Goal: Task Accomplishment & Management: Manage account settings

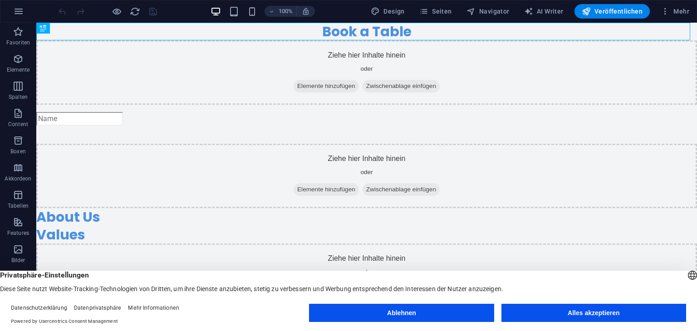
click at [451, 312] on button "Ablehnen" at bounding box center [401, 313] width 185 height 18
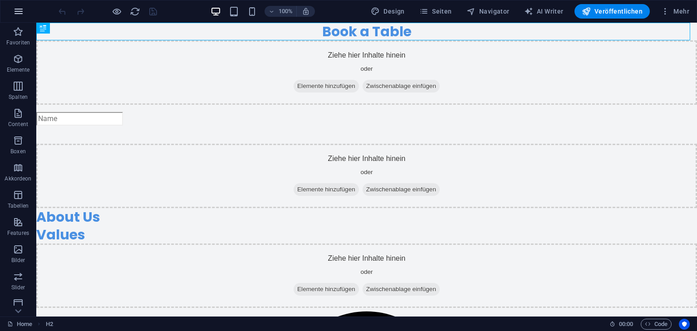
click at [10, 14] on button "button" at bounding box center [19, 11] width 22 height 22
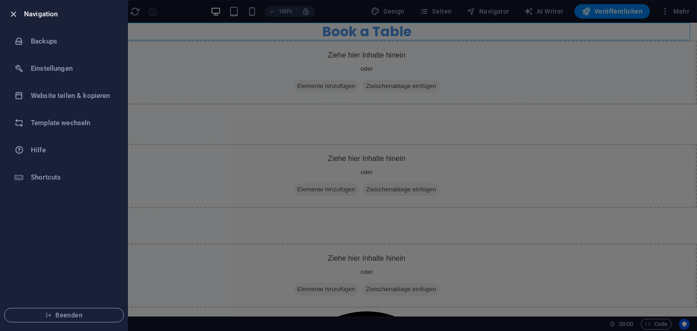
click at [14, 14] on icon "button" at bounding box center [13, 14] width 10 height 10
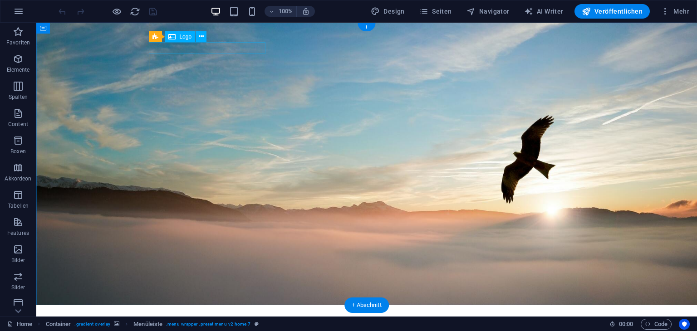
click at [200, 320] on div "AVGS-Coaching Oberland" at bounding box center [366, 326] width 428 height 12
click at [219, 320] on div "AVGS-Coaching Oberland" at bounding box center [366, 326] width 428 height 12
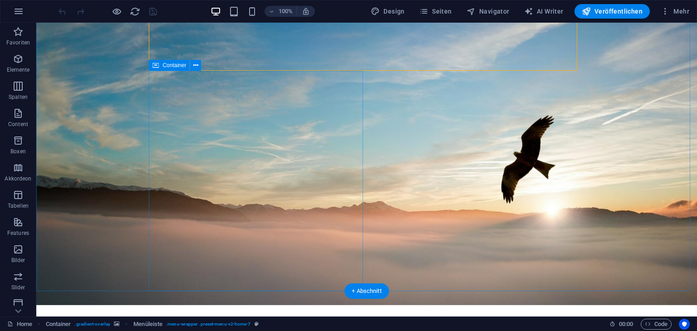
scroll to position [61, 0]
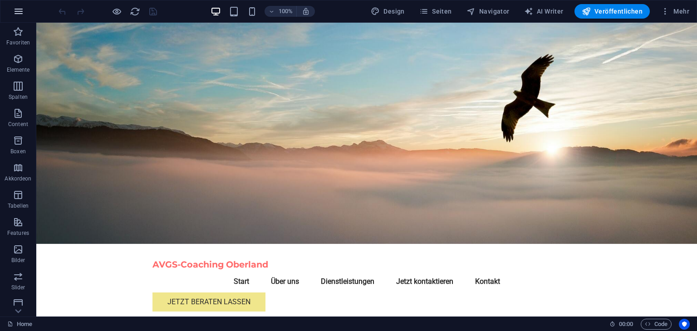
click at [18, 12] on icon "button" at bounding box center [18, 11] width 11 height 11
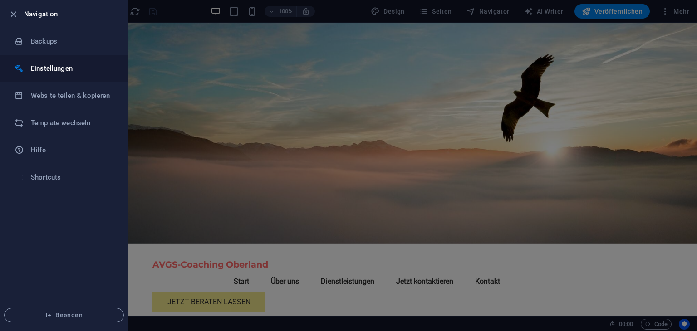
click at [33, 63] on h6 "Einstellungen" at bounding box center [73, 68] width 84 height 11
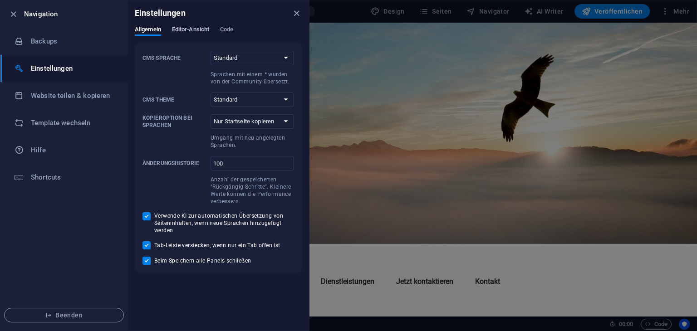
click at [190, 32] on span "Editor-Ansicht" at bounding box center [190, 30] width 37 height 13
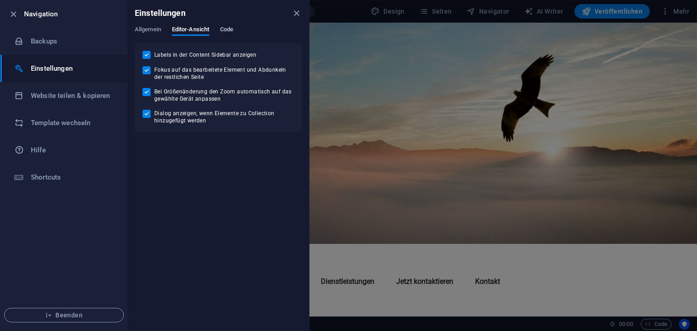
click at [226, 28] on span "Code" at bounding box center [226, 30] width 13 height 13
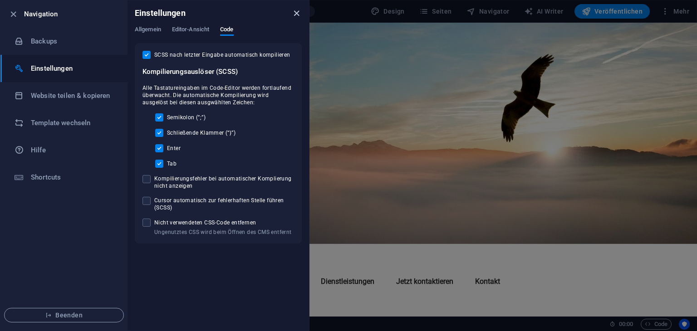
click at [297, 10] on icon "close" at bounding box center [296, 13] width 10 height 10
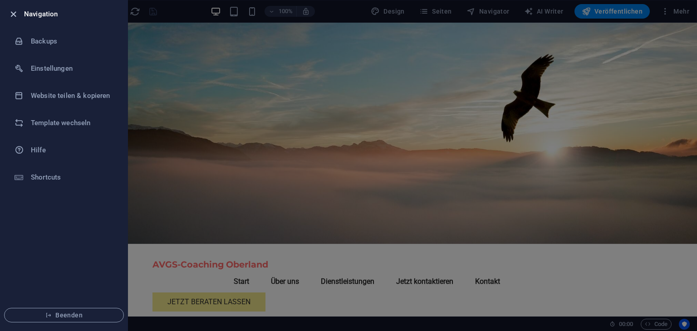
click at [8, 16] on icon "button" at bounding box center [13, 14] width 10 height 10
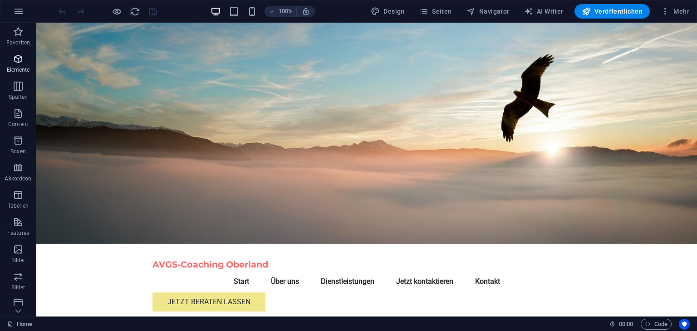
click at [20, 63] on icon "button" at bounding box center [18, 59] width 11 height 11
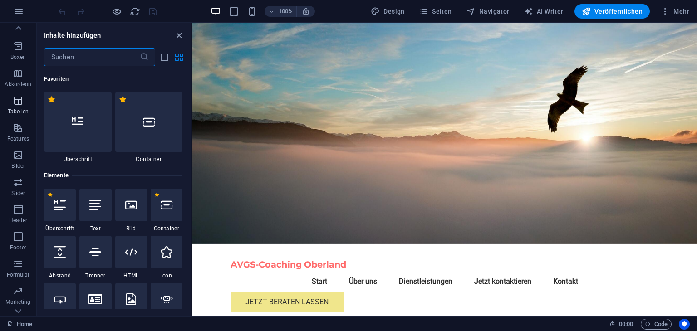
scroll to position [114, 0]
click at [16, 194] on icon "button" at bounding box center [18, 189] width 11 height 11
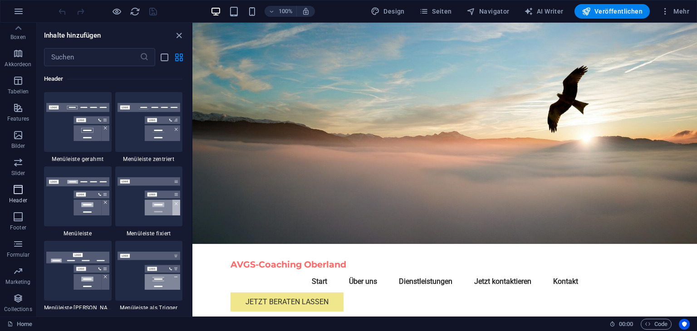
scroll to position [5464, 0]
click at [15, 275] on icon "button" at bounding box center [18, 271] width 11 height 11
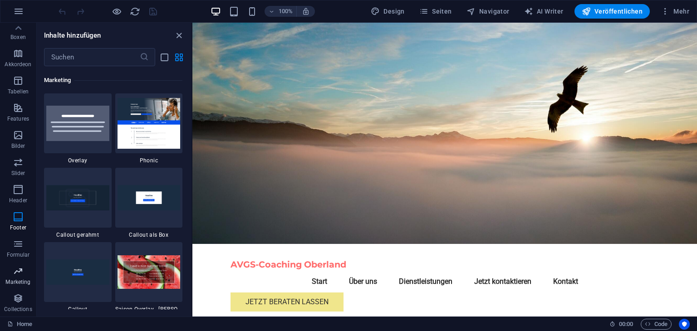
scroll to position [7391, 0]
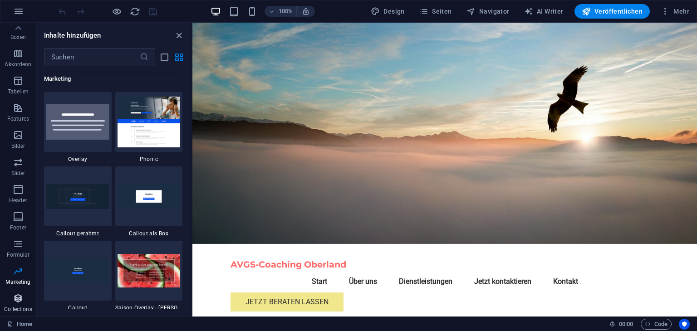
click at [15, 303] on icon "button" at bounding box center [18, 298] width 11 height 11
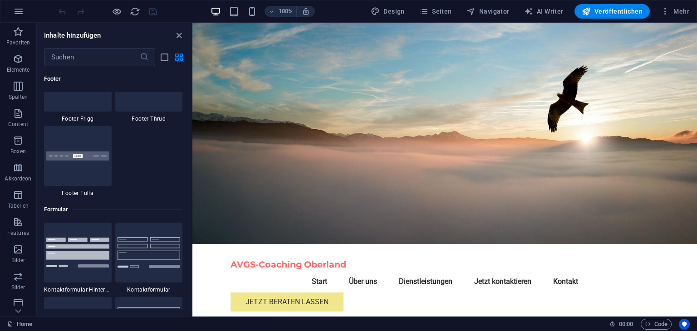
scroll to position [6386, 0]
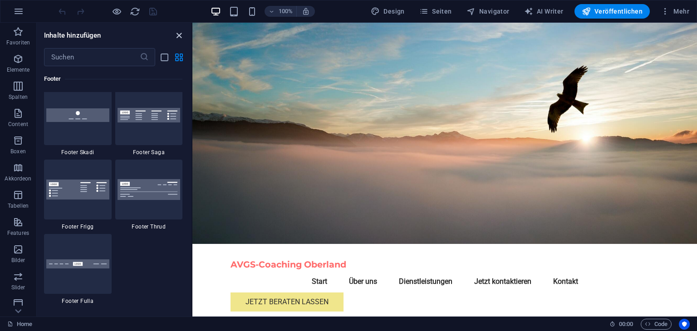
click at [176, 33] on icon "close panel" at bounding box center [179, 35] width 10 height 10
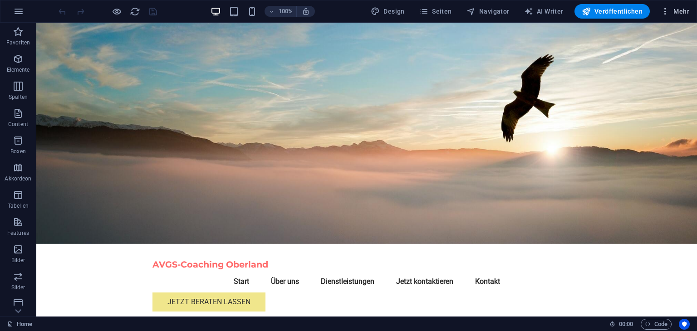
click at [680, 9] on span "Mehr" at bounding box center [675, 11] width 29 height 9
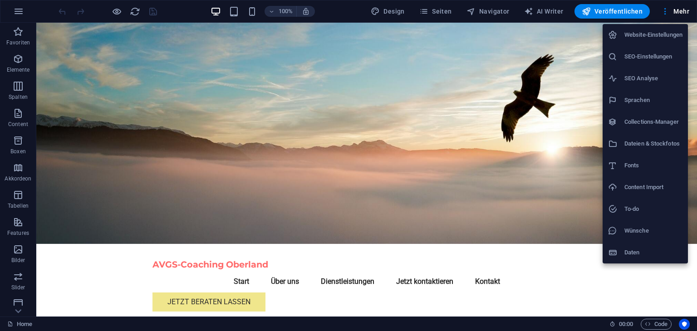
click at [662, 33] on h6 "Website-Einstellungen" at bounding box center [653, 34] width 58 height 11
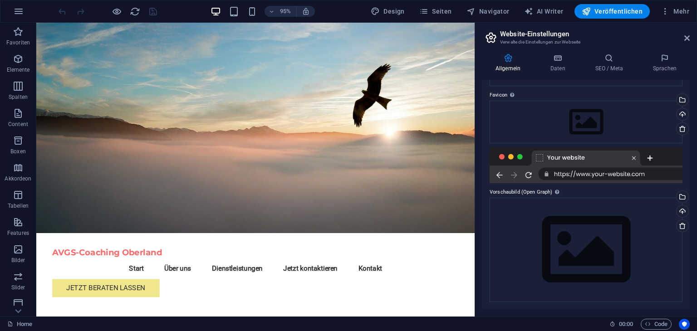
scroll to position [0, 0]
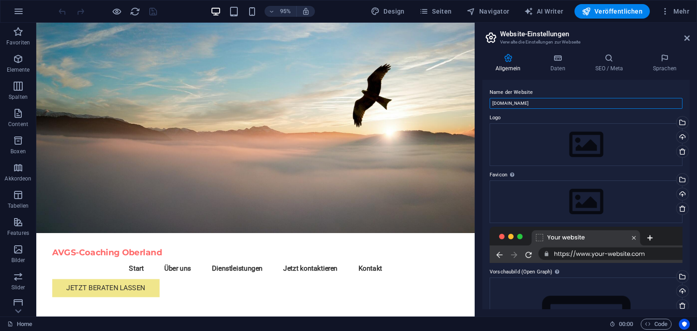
drag, startPoint x: 560, startPoint y: 104, endPoint x: 475, endPoint y: 106, distance: 85.3
click at [475, 106] on aside "Website-Einstellungen Verwalte die Einstellungen zur Webseite Allgemein Daten S…" at bounding box center [586, 170] width 222 height 294
type input "AVGS Coaching Oberland"
click at [549, 112] on div "Name der Website AVGS Coaching Oberland Logo Ziehe Dateien zum Hochladen hierhe…" at bounding box center [585, 195] width 207 height 230
click at [561, 64] on h4 "Daten" at bounding box center [559, 63] width 45 height 19
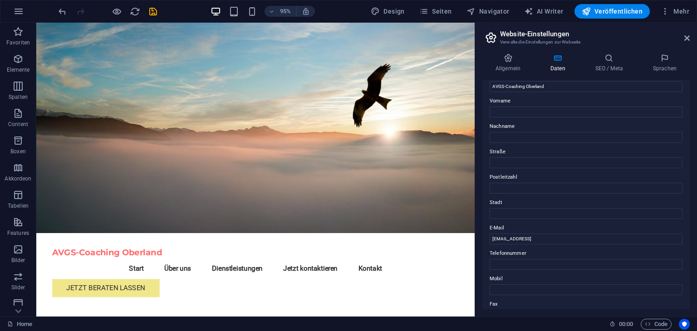
scroll to position [36, 0]
click at [571, 116] on input "Vorname" at bounding box center [586, 111] width 193 height 11
type input "Bianca"
type input "Fischer"
type input "info@bianca-fischer.com"
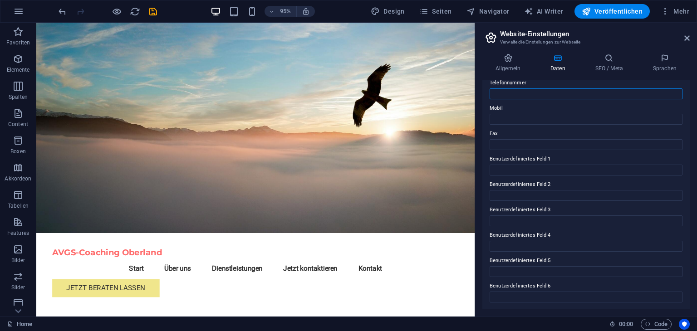
scroll to position [0, 0]
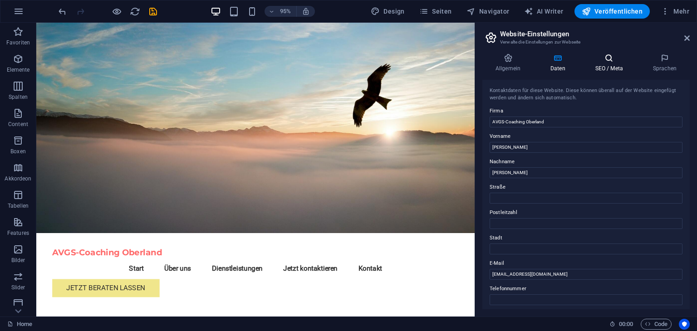
click at [611, 59] on icon at bounding box center [609, 58] width 54 height 9
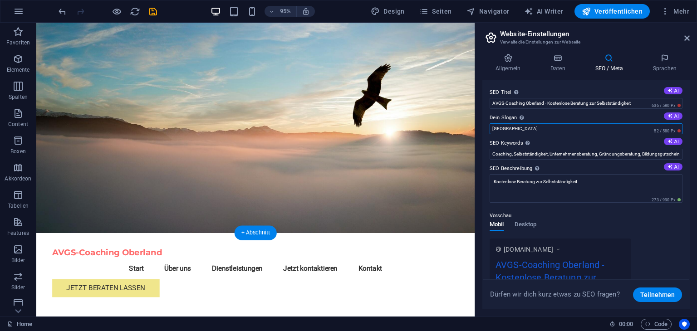
drag, startPoint x: 561, startPoint y: 147, endPoint x: 481, endPoint y: 147, distance: 80.8
type input "[GEOGRAPHIC_DATA]"
click at [589, 181] on textarea "Kostenlose Beratung zur Selbstständigkeit." at bounding box center [586, 188] width 193 height 29
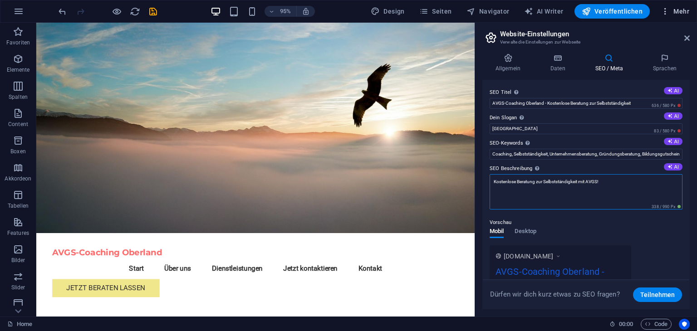
type textarea "Kostenlose Beratung zur Selbstständigkeit mit AVGS!"
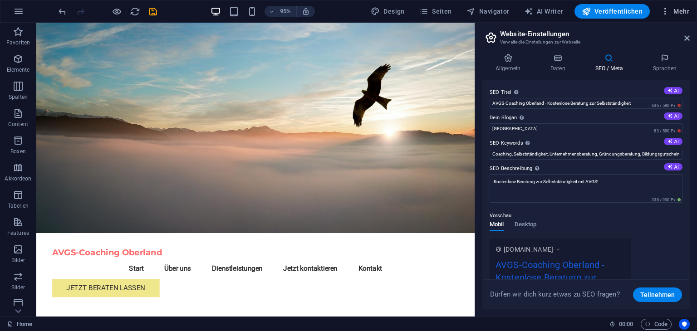
click at [671, 8] on span "Mehr" at bounding box center [675, 11] width 29 height 9
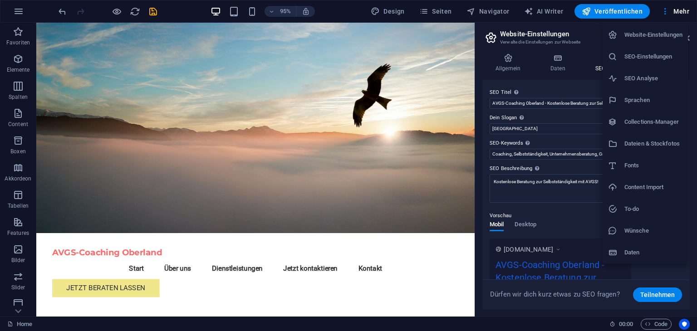
click at [569, 34] on div at bounding box center [348, 165] width 697 height 331
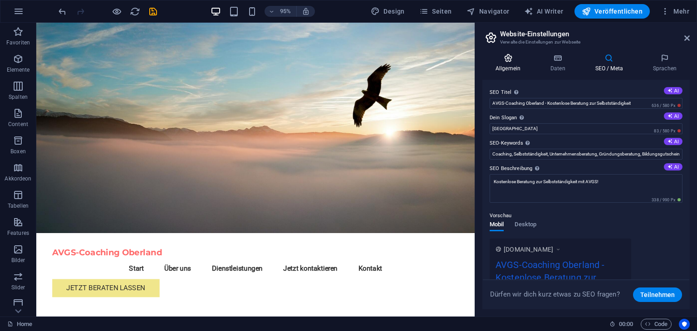
click at [501, 54] on icon at bounding box center [507, 58] width 51 height 9
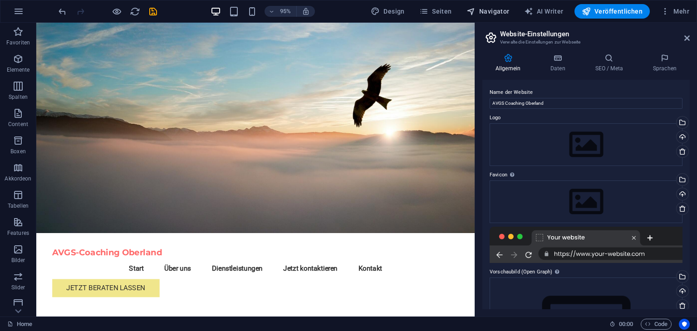
click at [471, 11] on icon "button" at bounding box center [470, 11] width 9 height 9
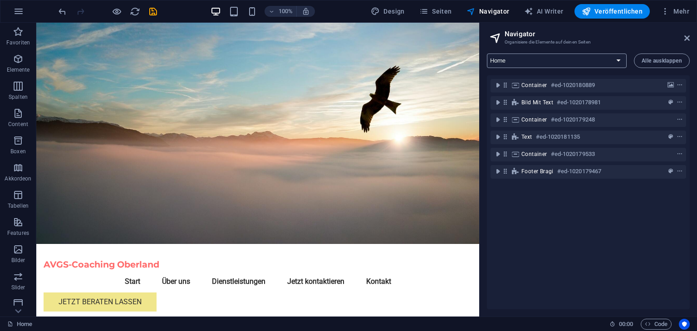
click at [525, 56] on select "Home Subpage Legal Notice Privacy New Collection: Single Page Layout Real Estat…" at bounding box center [557, 61] width 140 height 15
click at [487, 54] on select "Home Subpage Legal Notice Privacy New Collection: Single Page Layout Real Estat…" at bounding box center [557, 61] width 140 height 15
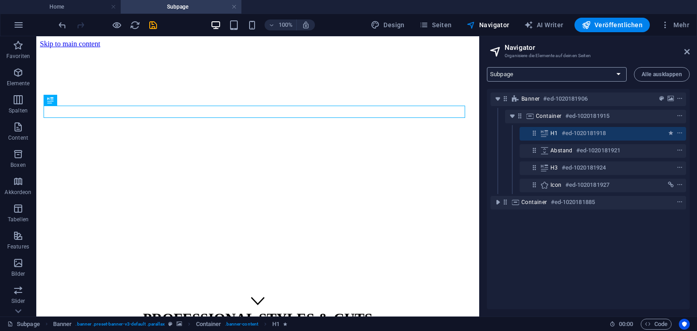
click at [527, 73] on select "Home Subpage Legal Notice Privacy New Collection: Single Page Layout Real Estat…" at bounding box center [557, 74] width 140 height 15
click at [525, 224] on div "Banner #ed-1020181906 Container #ed-1020181915 H1 #ed-1020181918 Abstand #ed-10…" at bounding box center [588, 199] width 203 height 221
click at [509, 70] on select "Home Subpage Legal Notice Privacy New Collection: Single Page Layout Real Estat…" at bounding box center [557, 74] width 140 height 15
select select "18304036-de"
click at [487, 67] on select "Home Subpage Legal Notice Privacy New Collection: Single Page Layout Real Estat…" at bounding box center [557, 74] width 140 height 15
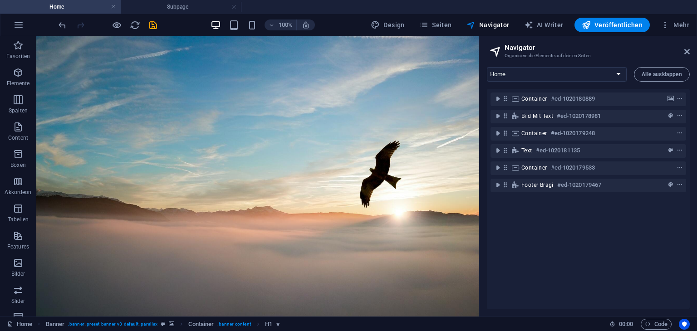
scroll to position [61, 0]
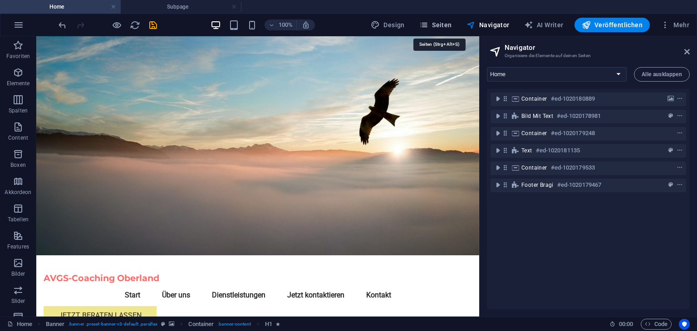
click at [438, 22] on span "Seiten" at bounding box center [435, 24] width 33 height 9
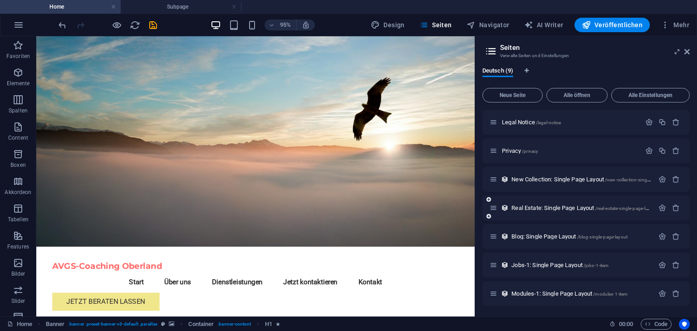
scroll to position [0, 0]
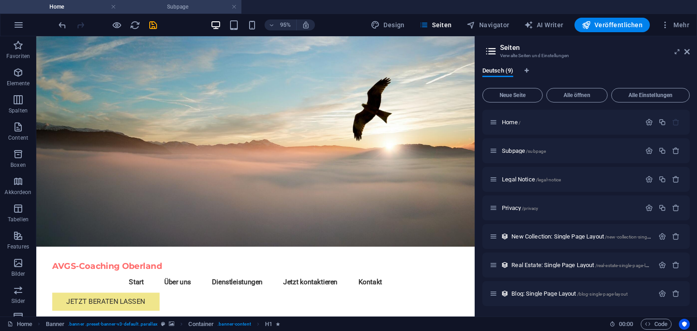
click at [209, 4] on h4 "Subpage" at bounding box center [181, 7] width 121 height 10
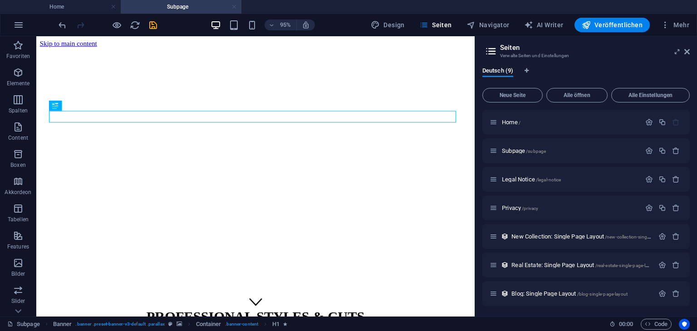
click at [232, 7] on link at bounding box center [233, 7] width 5 height 9
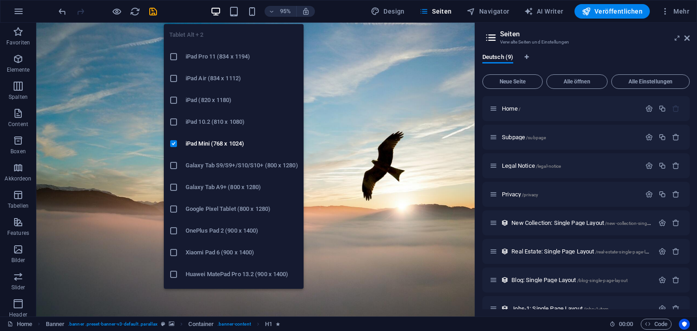
scroll to position [61, 0]
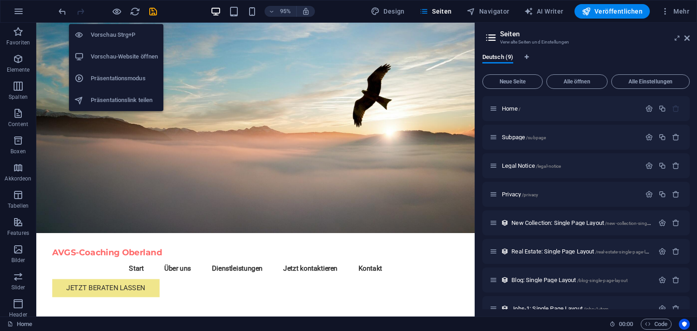
click at [107, 31] on h6 "Vorschau Strg+P" at bounding box center [124, 34] width 67 height 11
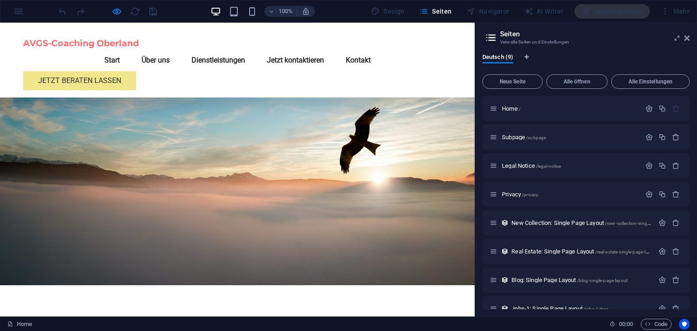
scroll to position [0, 0]
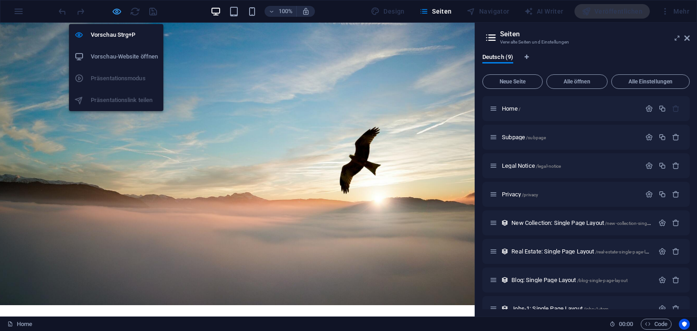
click at [118, 10] on icon "button" at bounding box center [117, 11] width 10 height 10
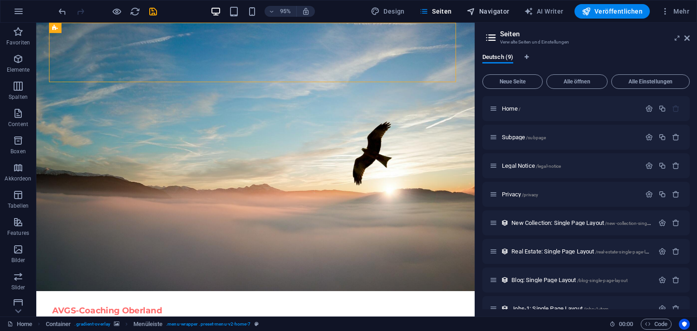
click at [490, 10] on span "Navigator" at bounding box center [487, 11] width 43 height 9
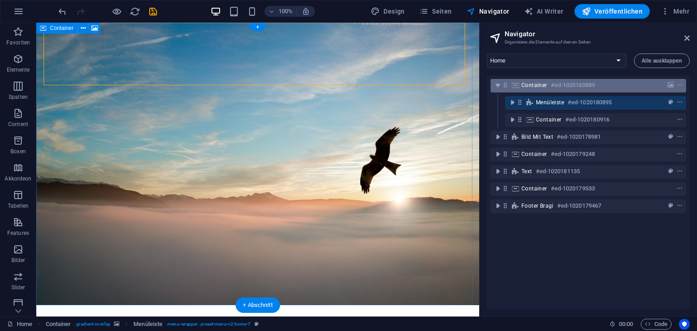
click at [555, 83] on h6 "#ed-1020180889" at bounding box center [573, 85] width 44 height 11
select select "header"
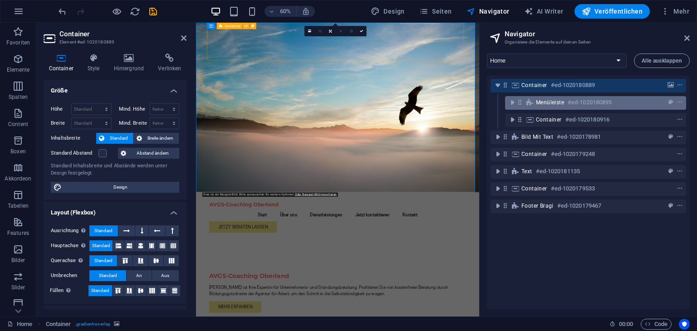
click at [560, 98] on div "Menüleiste #ed-1020180895" at bounding box center [588, 102] width 105 height 11
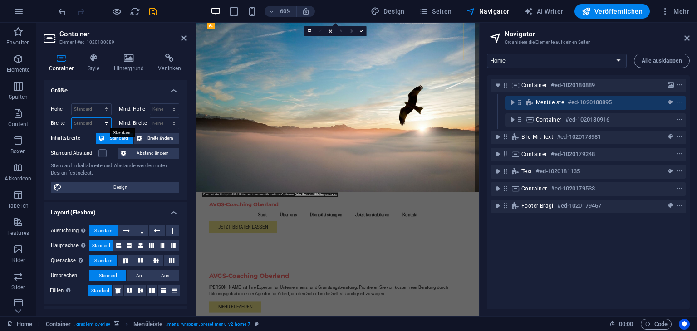
click at [103, 123] on select "Standard px rem % em vh vw" at bounding box center [91, 123] width 39 height 11
select select "%"
click at [97, 118] on select "Standard px rem % em vh vw" at bounding box center [91, 123] width 39 height 11
type input "100"
click at [151, 138] on span "Breite ändern" at bounding box center [160, 138] width 31 height 11
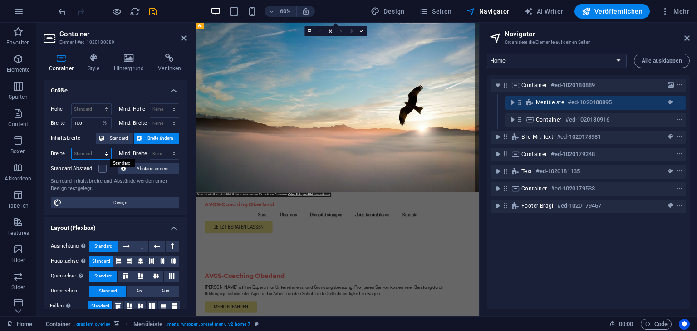
click at [108, 151] on select "Standard px rem % em vh vw" at bounding box center [91, 153] width 39 height 11
select select "%"
click at [97, 148] on select "Standard px rem % em vh vw" at bounding box center [91, 153] width 39 height 11
type input "100"
click at [179, 37] on h2 "Container" at bounding box center [122, 34] width 127 height 8
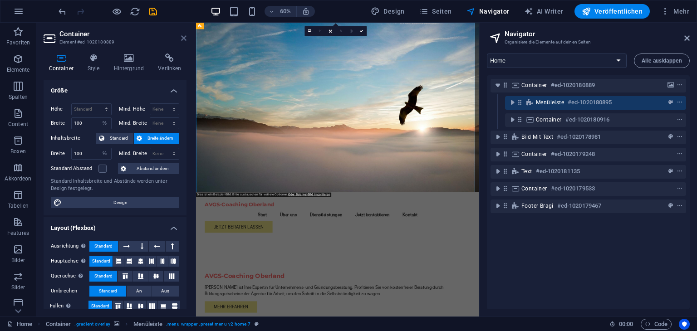
click at [182, 37] on icon at bounding box center [183, 37] width 5 height 7
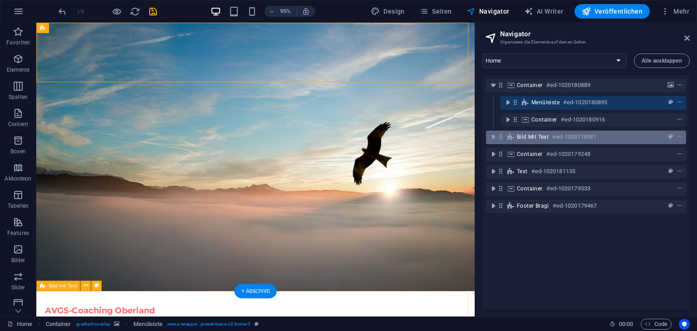
drag, startPoint x: 481, startPoint y: 137, endPoint x: 542, endPoint y: 130, distance: 61.6
click at [542, 130] on aside "Navigator Organisiere die Elemente auf deinen Seiten Home Subpage Legal Notice …" at bounding box center [586, 170] width 222 height 294
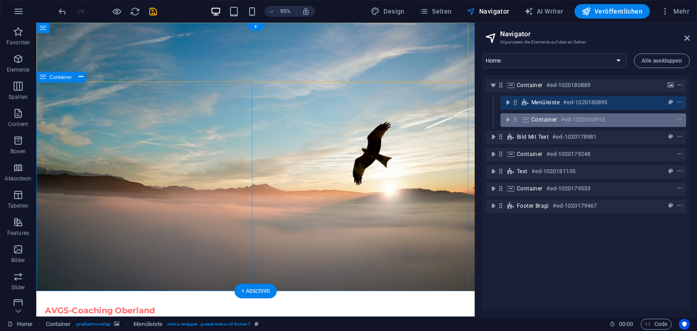
drag, startPoint x: 475, startPoint y: 117, endPoint x: 520, endPoint y: 115, distance: 45.8
click at [520, 115] on aside "Navigator Organisiere die Elemente auf deinen Seiten Home Subpage Legal Notice …" at bounding box center [586, 170] width 222 height 294
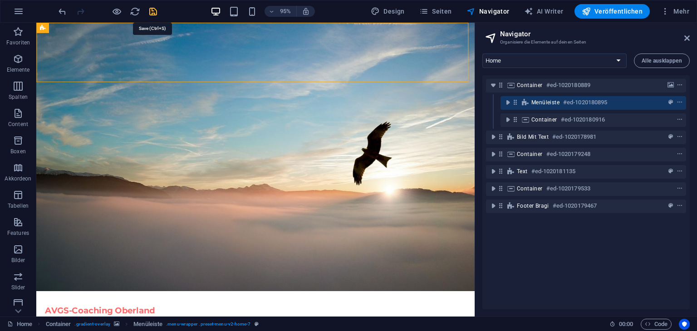
click at [152, 8] on icon "save" at bounding box center [153, 11] width 10 height 10
checkbox input "false"
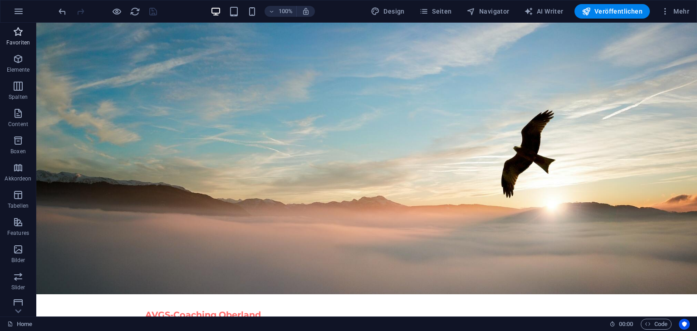
click at [16, 29] on icon "button" at bounding box center [18, 31] width 11 height 11
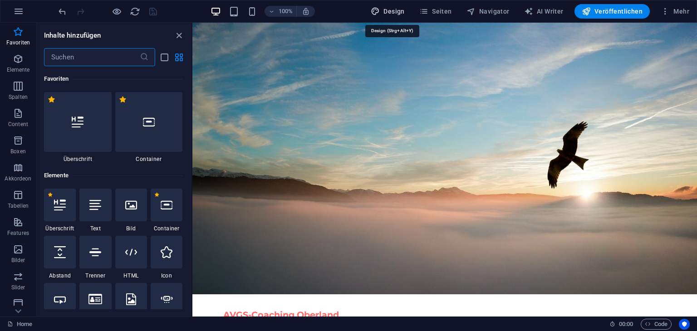
click at [396, 13] on span "Design" at bounding box center [388, 11] width 34 height 9
select select "px"
select select "200"
select select "px"
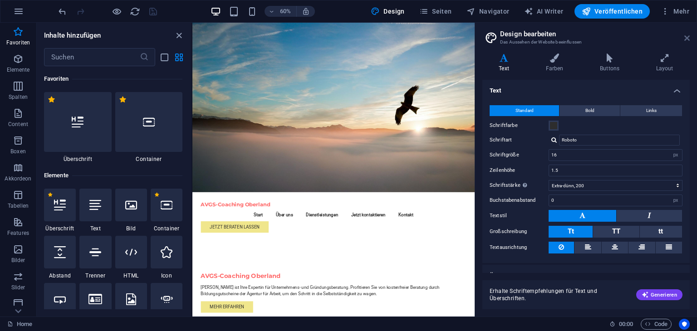
click at [686, 39] on icon at bounding box center [686, 37] width 5 height 7
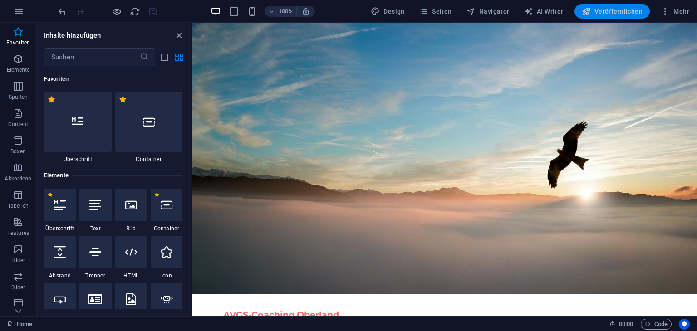
click at [617, 14] on span "Veröffentlichen" at bounding box center [612, 11] width 61 height 9
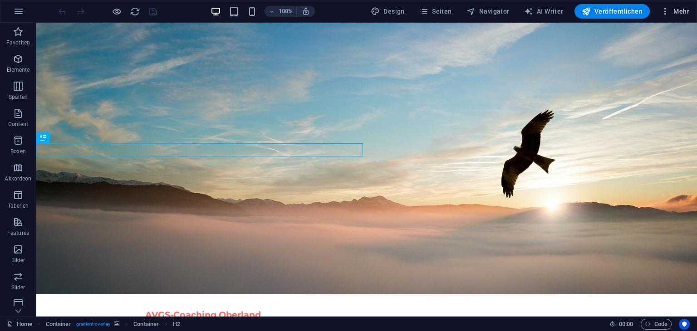
click at [664, 14] on icon "button" at bounding box center [665, 11] width 9 height 9
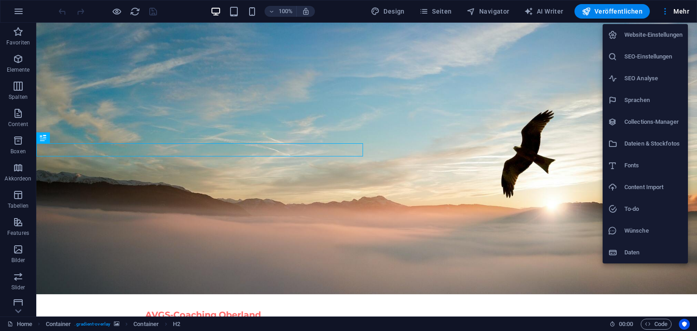
click at [631, 43] on li "Website-Einstellungen" at bounding box center [645, 35] width 85 height 22
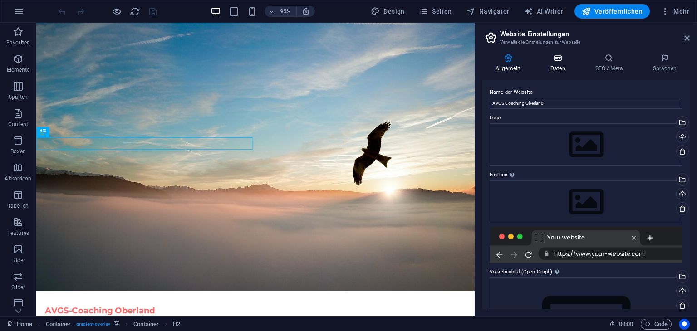
click at [562, 62] on icon at bounding box center [557, 58] width 41 height 9
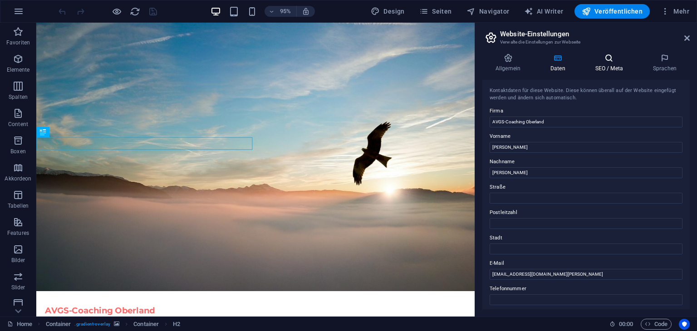
click at [613, 65] on h4 "SEO / Meta" at bounding box center [611, 63] width 58 height 19
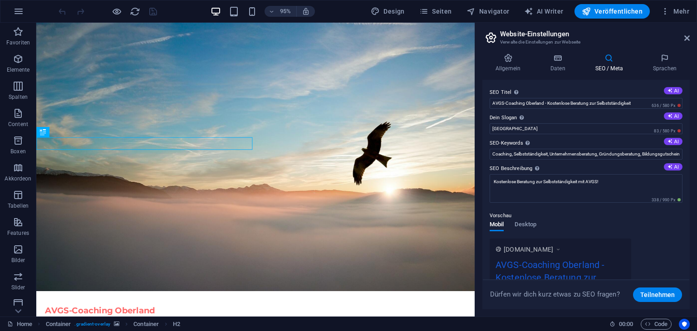
click at [682, 35] on h2 "Website-Einstellungen" at bounding box center [595, 34] width 190 height 8
click at [18, 6] on icon "button" at bounding box center [18, 11] width 11 height 11
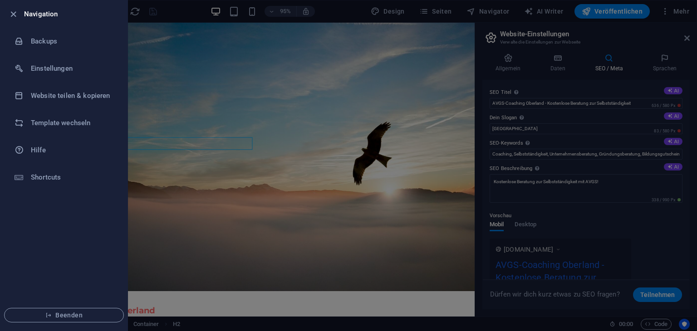
click at [686, 40] on div at bounding box center [348, 165] width 697 height 331
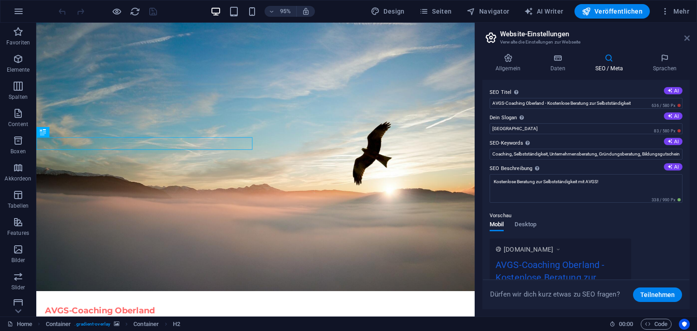
click at [685, 38] on icon at bounding box center [686, 37] width 5 height 7
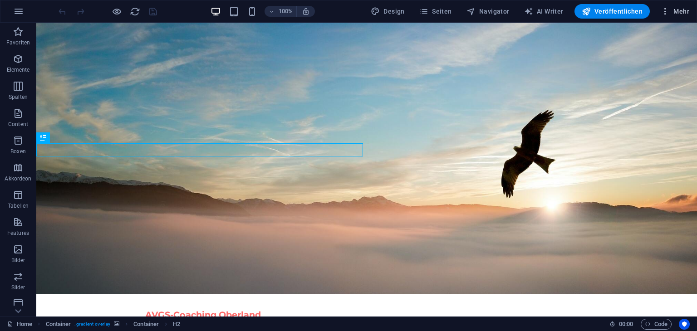
click at [667, 10] on icon "button" at bounding box center [665, 11] width 9 height 9
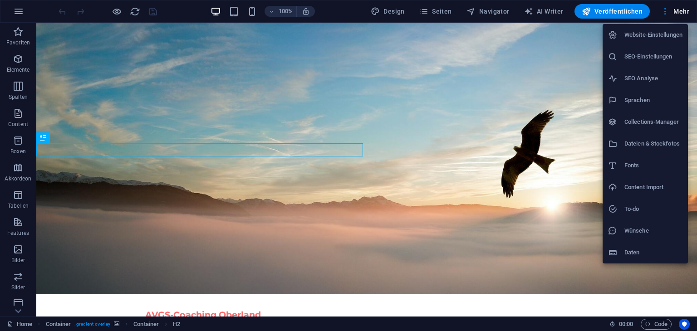
click at [635, 251] on h6 "Daten" at bounding box center [653, 252] width 58 height 11
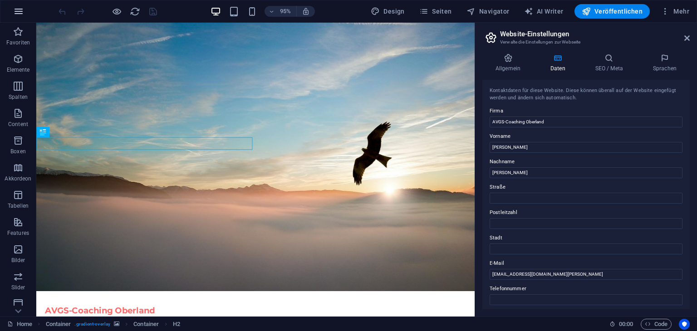
click at [18, 13] on icon "button" at bounding box center [18, 11] width 11 height 11
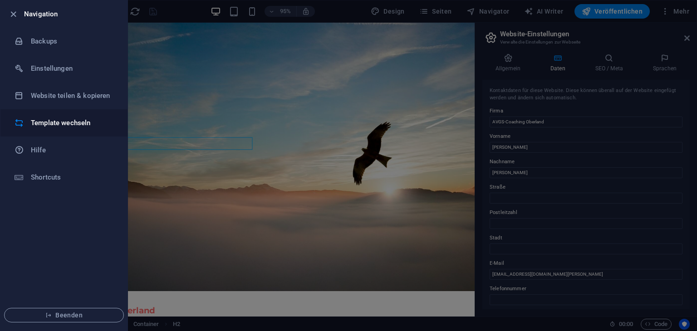
click at [47, 118] on h6 "Template wechseln" at bounding box center [73, 123] width 84 height 11
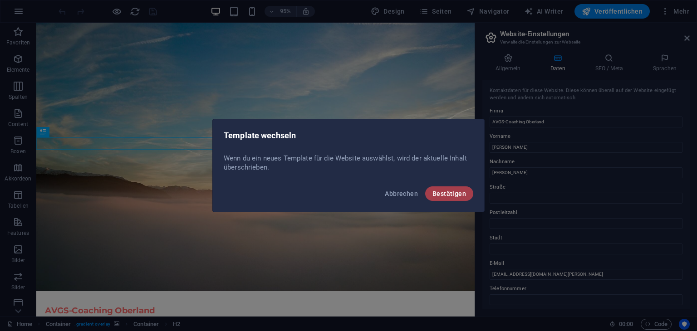
click at [450, 190] on span "Bestätigen" at bounding box center [449, 193] width 34 height 7
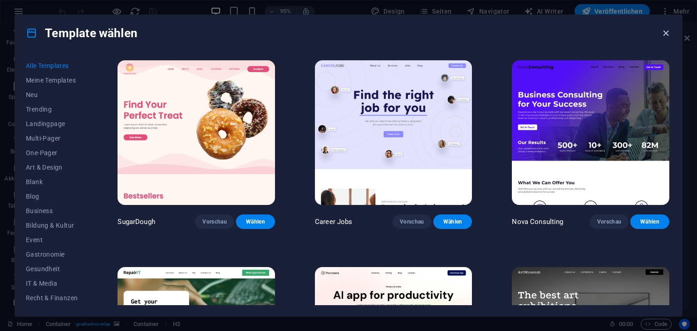
click at [664, 31] on icon "button" at bounding box center [666, 33] width 10 height 10
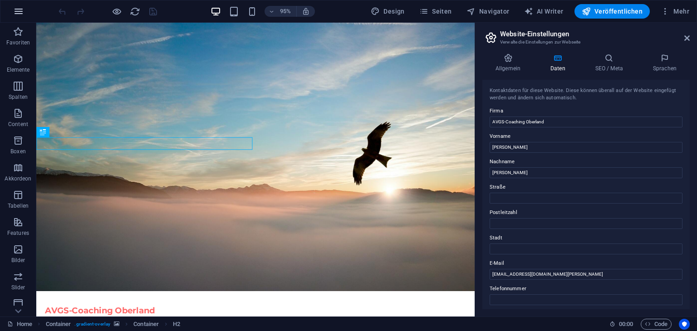
click at [22, 9] on icon "button" at bounding box center [18, 11] width 11 height 11
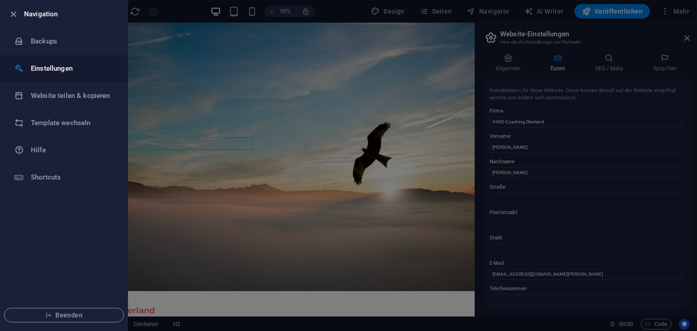
click at [56, 75] on li "Einstellungen" at bounding box center [63, 68] width 127 height 27
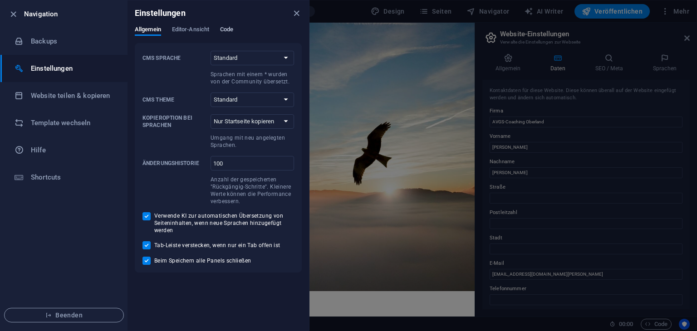
click at [227, 28] on span "Code" at bounding box center [226, 30] width 13 height 13
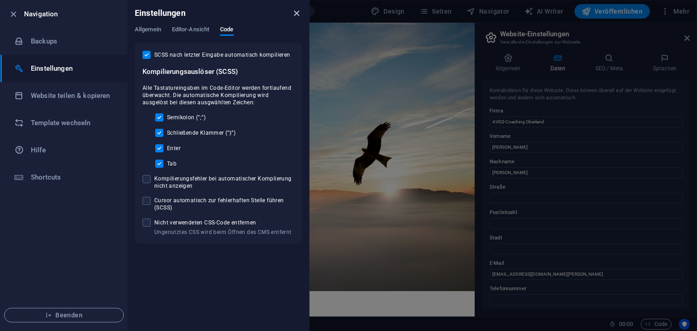
click at [296, 15] on icon "close" at bounding box center [296, 13] width 10 height 10
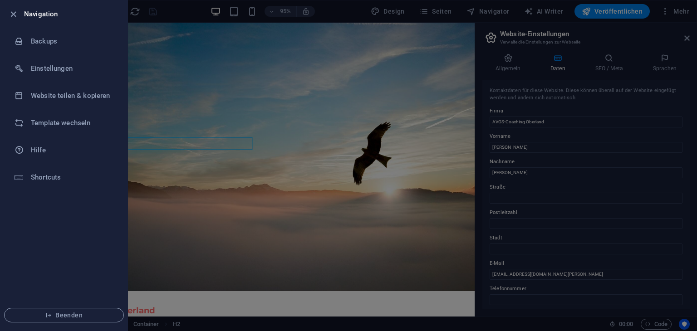
click at [597, 73] on div at bounding box center [348, 165] width 697 height 331
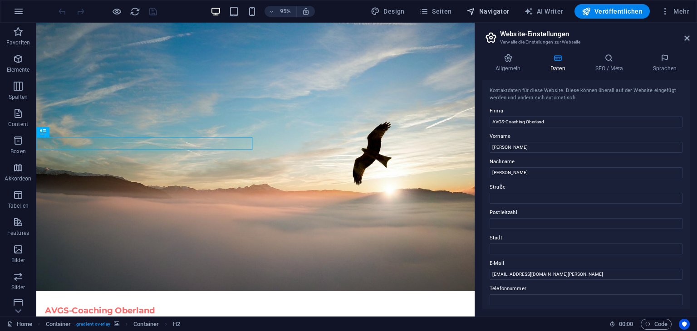
click at [491, 13] on span "Navigator" at bounding box center [487, 11] width 43 height 9
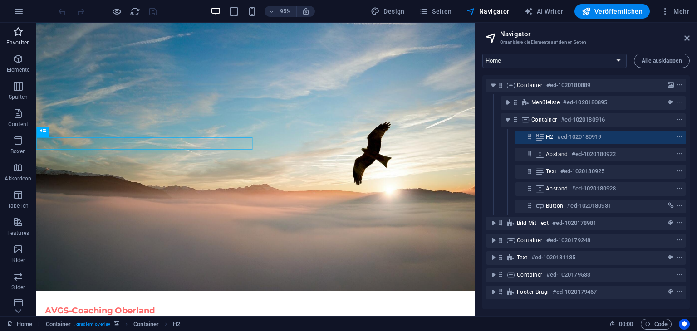
click at [17, 38] on span "Favoriten" at bounding box center [18, 37] width 36 height 22
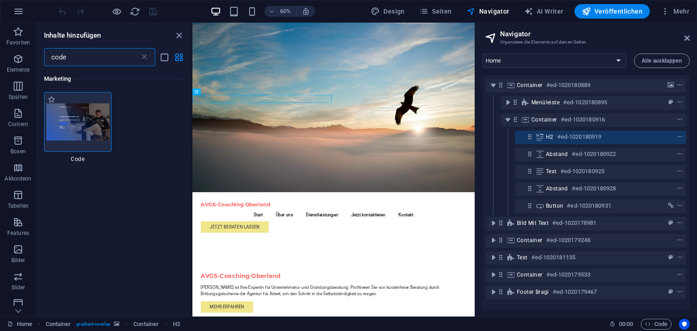
type input "code"
click at [81, 126] on img at bounding box center [77, 121] width 63 height 37
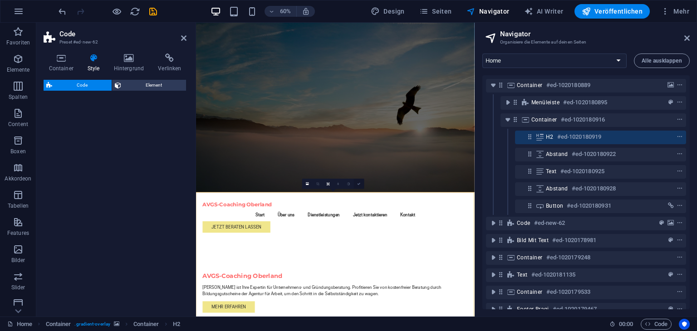
drag, startPoint x: 81, startPoint y: 126, endPoint x: 354, endPoint y: 180, distance: 278.1
click at [354, 180] on div "Code Preset #ed-new-62 Container Style Hintergrund Verlinken Größe Höhe 100 Sta…" at bounding box center [255, 170] width 438 height 294
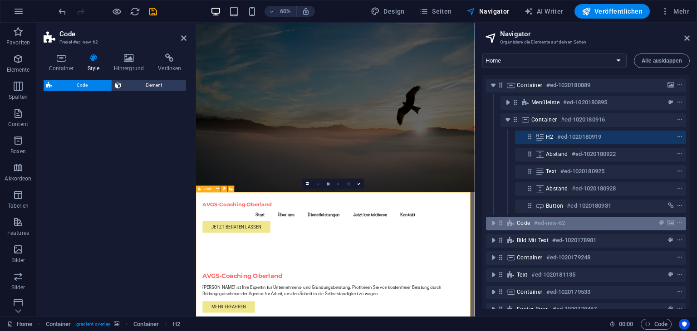
select select "%"
select select "rem"
select select "px"
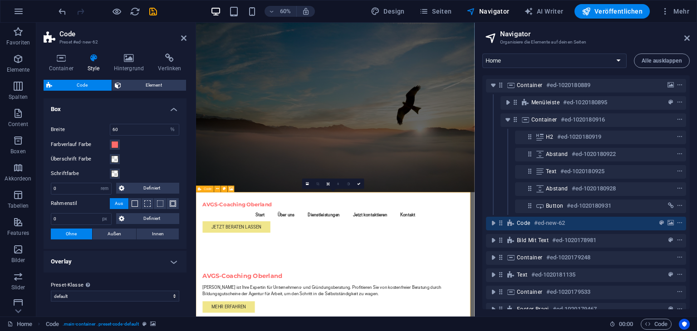
click at [543, 224] on h6 "#ed-new-62" at bounding box center [549, 223] width 31 height 11
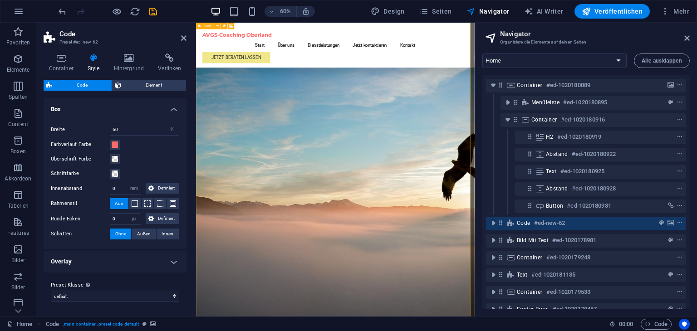
scroll to position [317, 0]
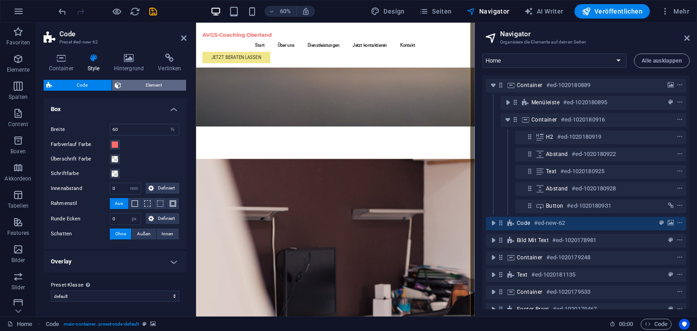
click at [146, 86] on span "Element" at bounding box center [153, 85] width 59 height 11
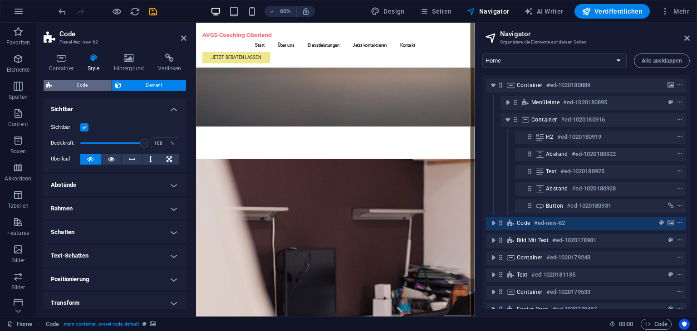
click at [82, 85] on span "Code" at bounding box center [82, 85] width 54 height 11
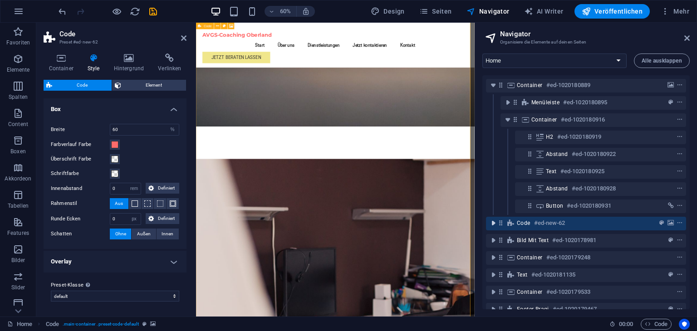
click at [492, 222] on icon "toggle-expand" at bounding box center [493, 223] width 9 height 9
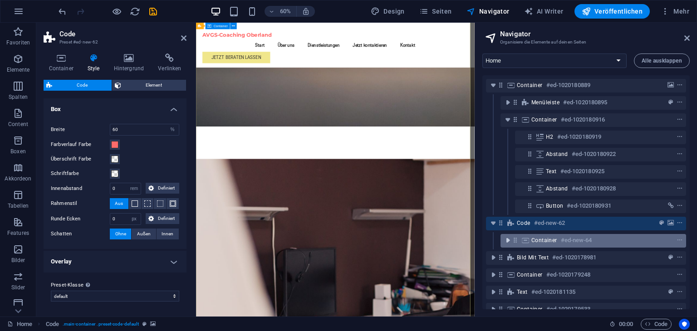
click at [505, 239] on icon "toggle-expand" at bounding box center [507, 240] width 9 height 9
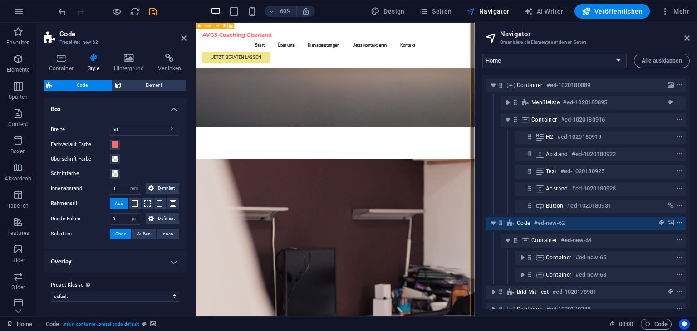
click at [677, 223] on icon "context-menu" at bounding box center [680, 223] width 6 height 6
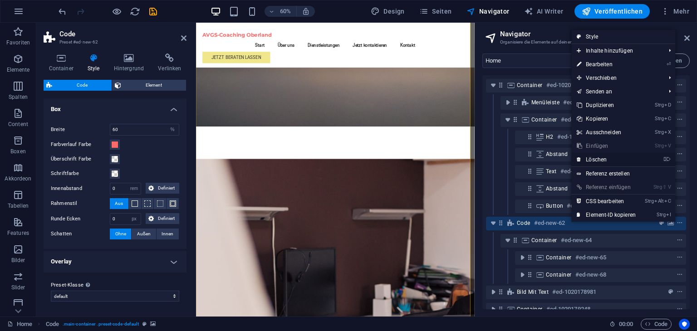
click at [614, 155] on link "⌦ Löschen" at bounding box center [606, 160] width 70 height 14
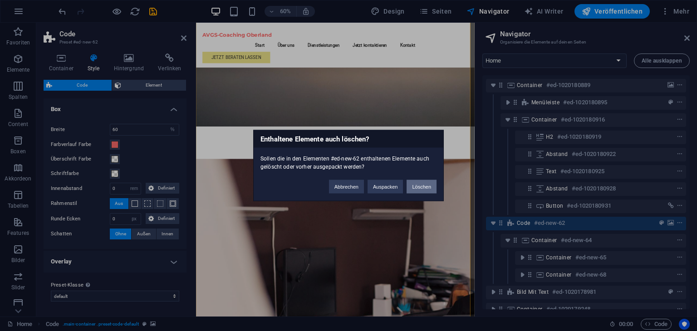
click at [423, 188] on button "Löschen" at bounding box center [422, 187] width 30 height 14
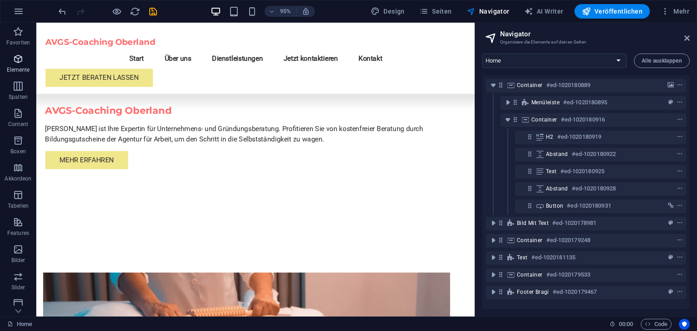
click at [10, 61] on span "Elemente" at bounding box center [18, 65] width 36 height 22
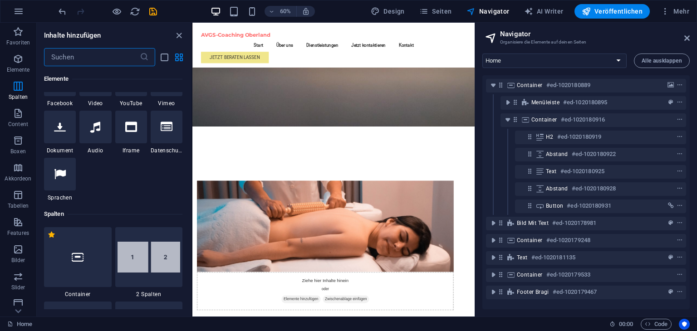
scroll to position [0, 0]
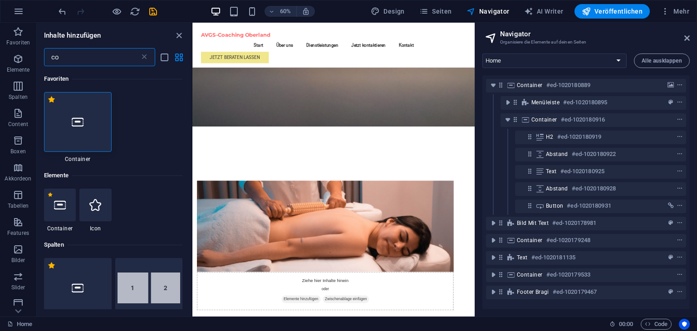
type input "c"
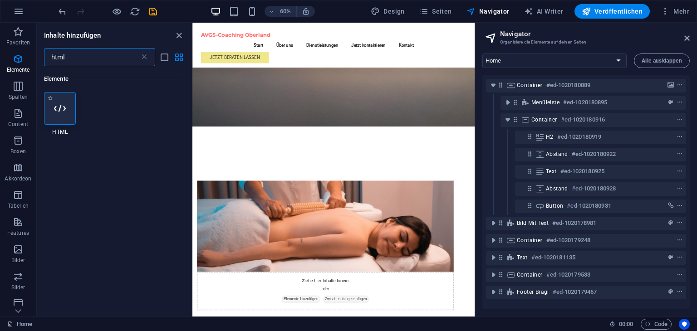
type input "html"
click at [57, 108] on icon at bounding box center [60, 109] width 12 height 12
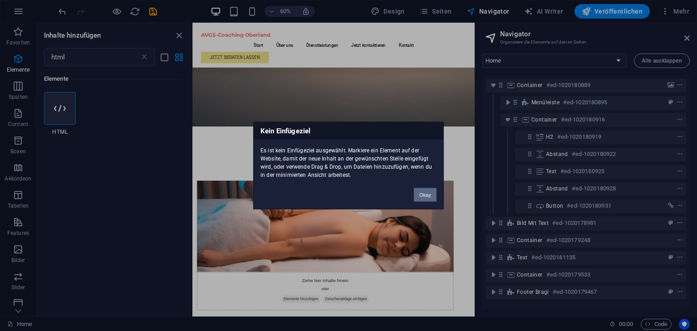
click at [419, 190] on button "Okay" at bounding box center [425, 195] width 23 height 14
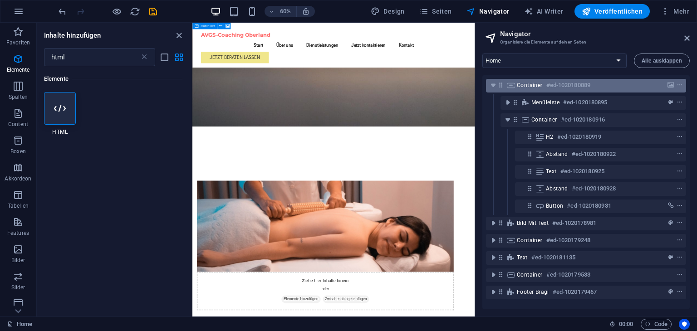
click at [547, 83] on h6 "#ed-1020180889" at bounding box center [568, 85] width 44 height 11
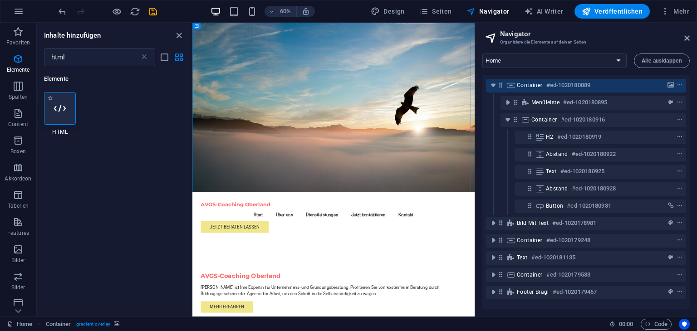
click at [61, 108] on icon at bounding box center [60, 109] width 12 height 12
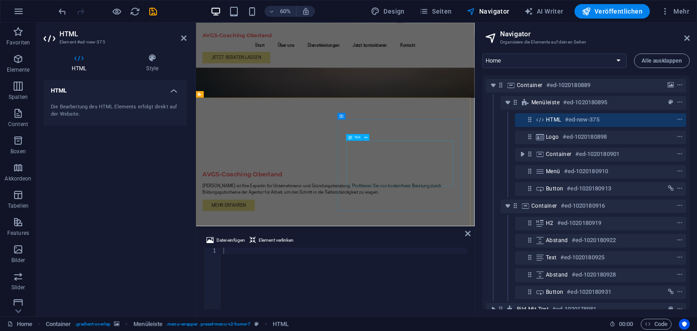
scroll to position [105, 0]
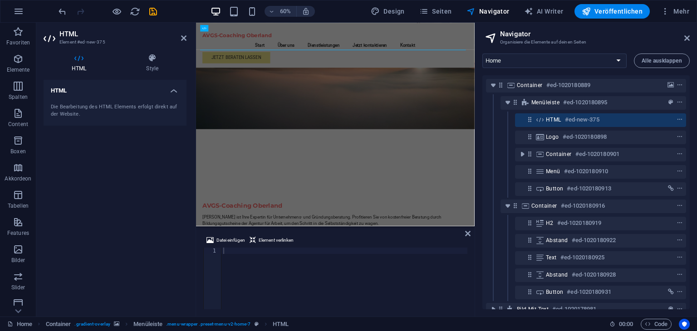
click at [302, 264] on div at bounding box center [344, 285] width 246 height 74
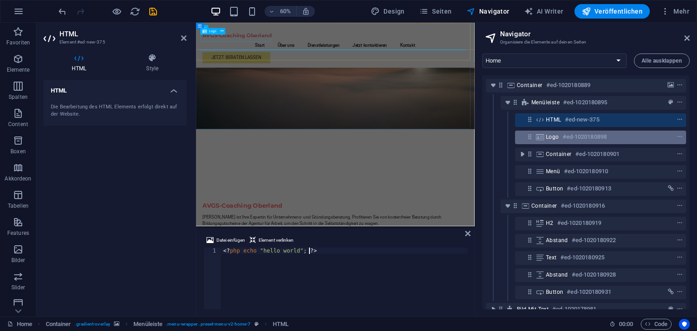
type textarea "<?php echo "hello world"; ?>"
click at [599, 135] on h6 "#ed-1020180898" at bounding box center [585, 137] width 44 height 11
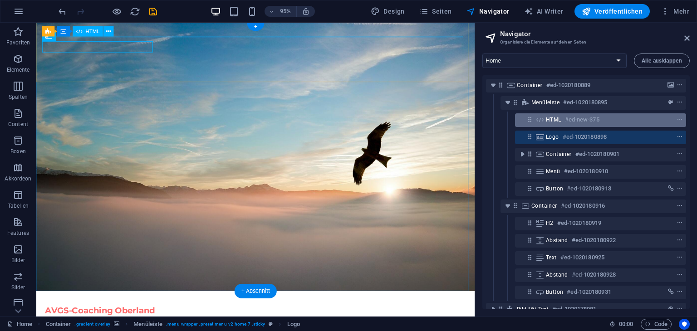
click at [571, 119] on h6 "#ed-new-375" at bounding box center [582, 119] width 34 height 11
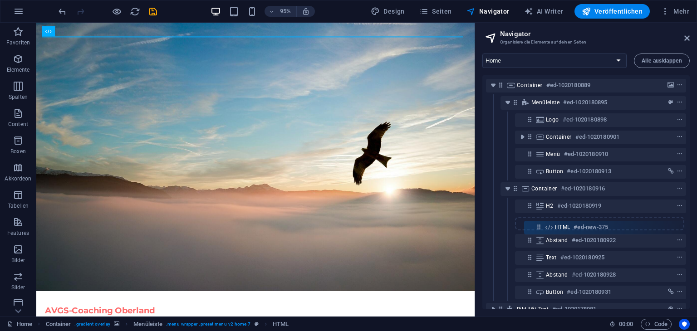
drag, startPoint x: 530, startPoint y: 119, endPoint x: 538, endPoint y: 233, distance: 114.2
click at [538, 233] on div "Container #ed-1020180889 Menüleiste #ed-1020180895 HTML #ed-new-375 Logo #ed-10…" at bounding box center [585, 192] width 207 height 234
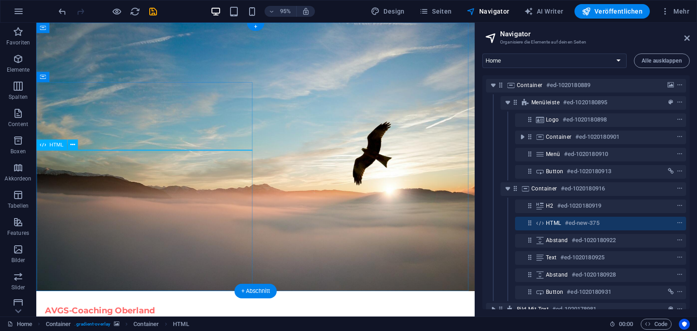
click at [577, 226] on h6 "#ed-new-375" at bounding box center [582, 223] width 34 height 11
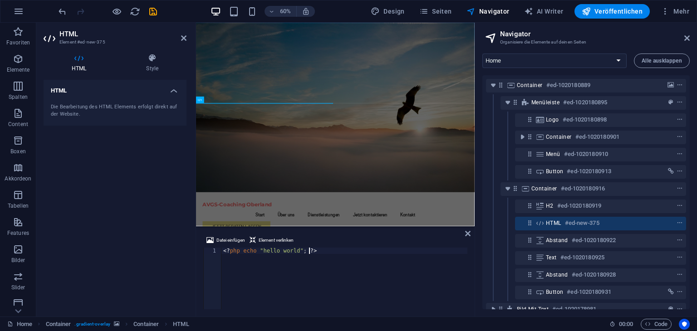
click at [169, 96] on div "Die Bearbeitung des HTML Elements erfolgt direkt auf der Website." at bounding box center [115, 110] width 143 height 29
click at [171, 93] on h4 "HTML" at bounding box center [115, 88] width 143 height 16
click at [171, 93] on h4 "HTML" at bounding box center [115, 91] width 143 height 22
click at [358, 276] on div "<? php echo "hello world" ; ?>" at bounding box center [344, 285] width 246 height 74
drag, startPoint x: 358, startPoint y: 263, endPoint x: 201, endPoint y: 254, distance: 156.8
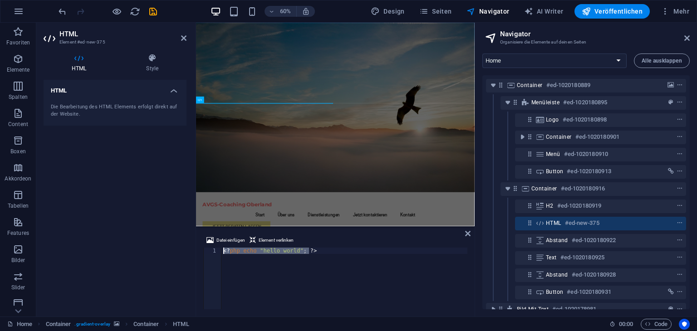
click at [201, 254] on div "Datei einfügen Element verlinken <?php echo "hello world"; ?> 1 <? php echo "he…" at bounding box center [335, 272] width 279 height 89
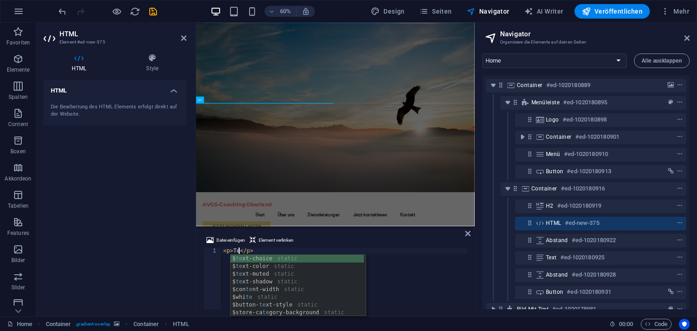
scroll to position [0, 2]
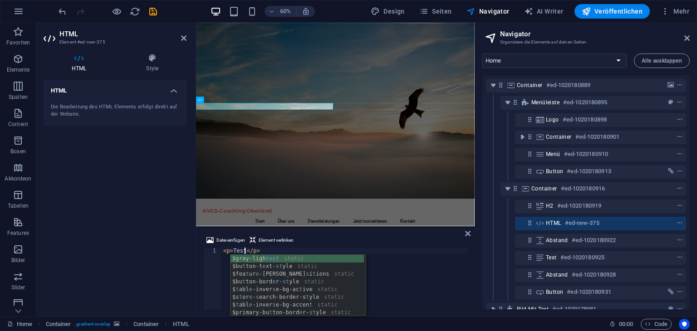
click at [427, 272] on div "< p > Test </ p >" at bounding box center [344, 285] width 246 height 74
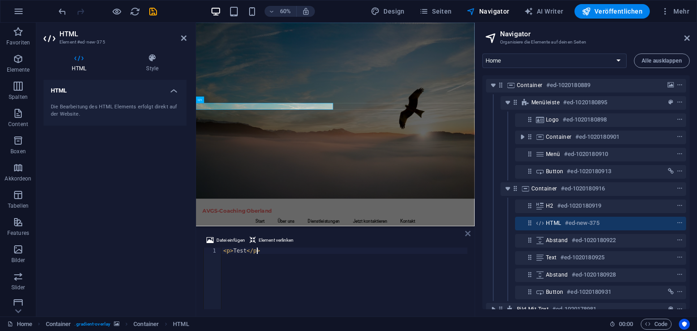
type textarea "<p>Test</p>"
click at [466, 233] on icon at bounding box center [467, 233] width 5 height 7
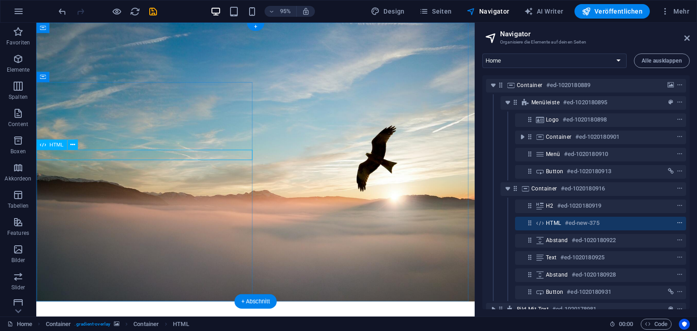
click at [678, 224] on icon "context-menu" at bounding box center [680, 223] width 6 height 6
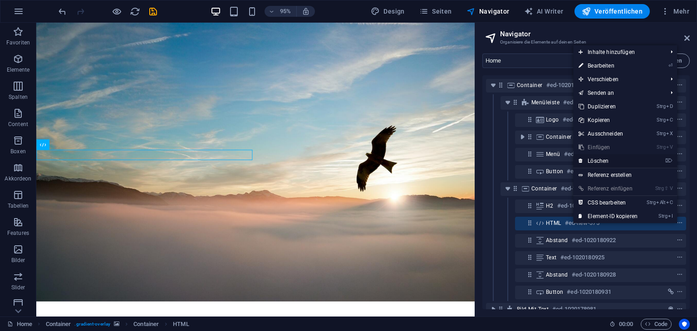
click at [604, 162] on link "⌦ Löschen" at bounding box center [608, 161] width 70 height 14
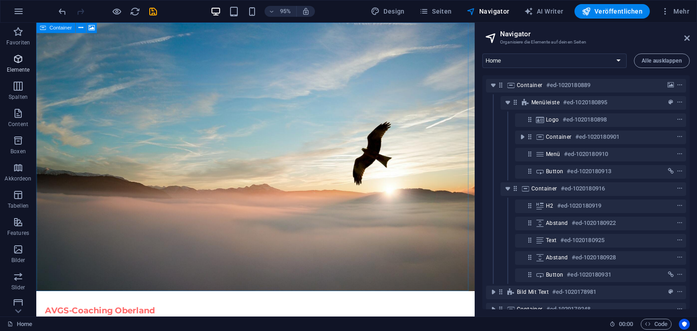
click at [19, 59] on icon "button" at bounding box center [18, 59] width 11 height 11
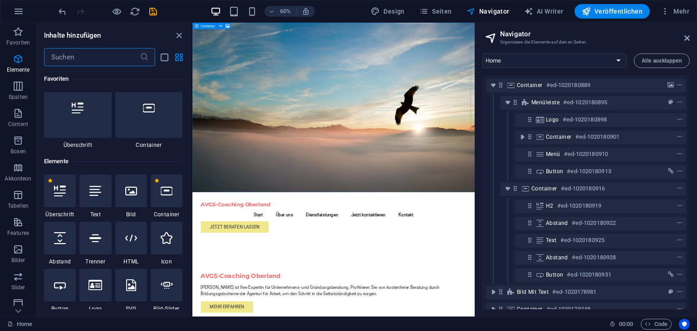
scroll to position [69, 0]
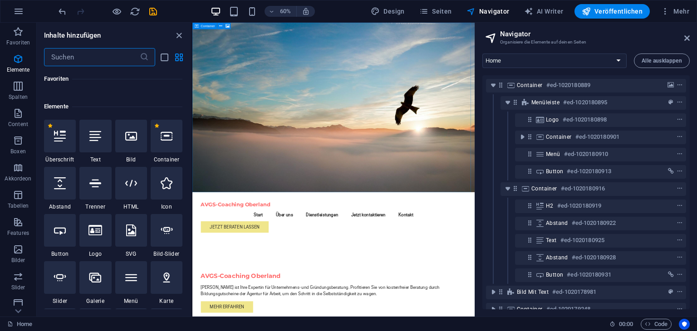
click at [98, 57] on input "text" at bounding box center [92, 57] width 96 height 18
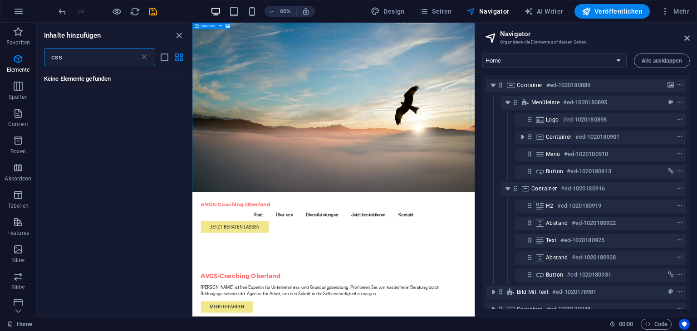
scroll to position [0, 0]
type input "c"
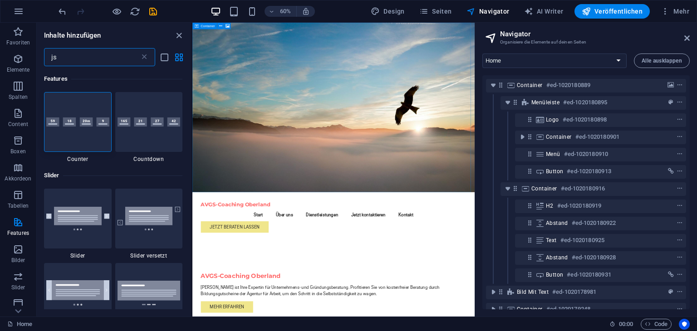
type input "j"
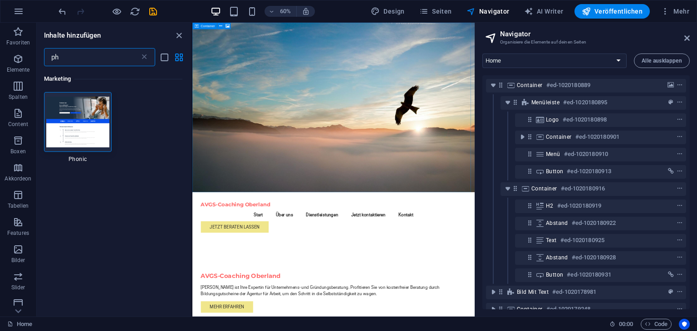
type input "p"
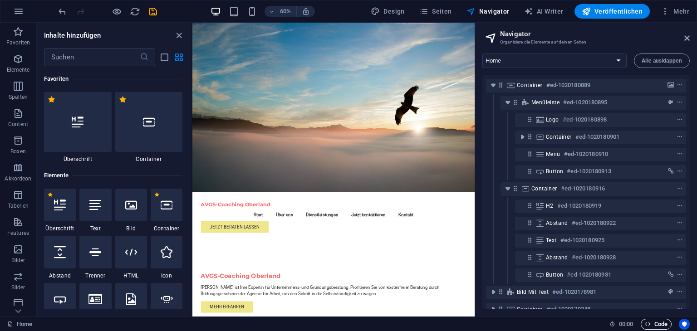
click at [659, 324] on span "Code" at bounding box center [656, 324] width 23 height 11
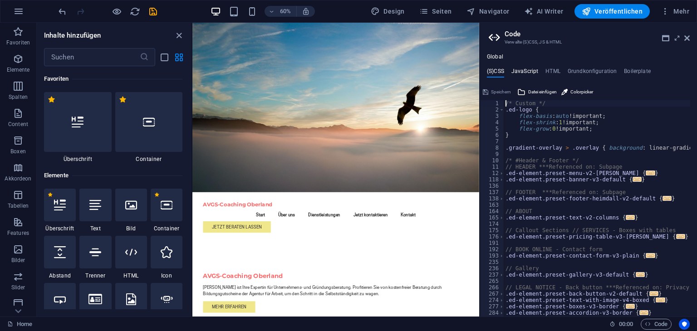
click at [528, 70] on h4 "JavaScript" at bounding box center [524, 73] width 27 height 10
type textarea "/* JS for preset "Menu V2" */"
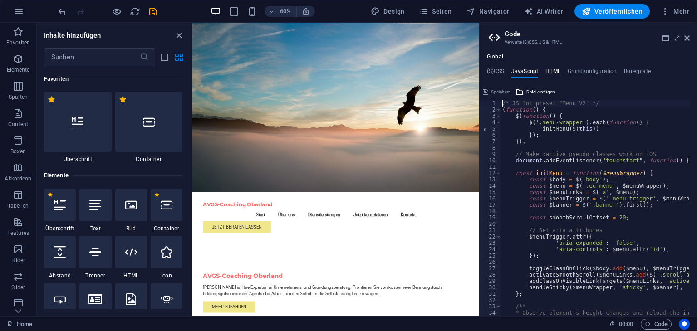
click at [554, 70] on h4 "HTML" at bounding box center [552, 73] width 15 height 10
type textarea "<a href="#main-content" class="wv-link-content button">Skip to main content</a>"
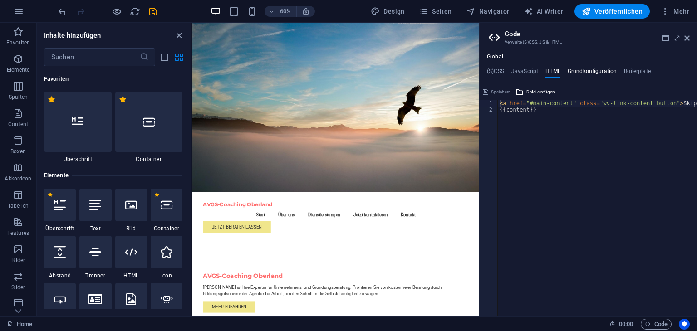
click at [587, 68] on h4 "Grundkonfiguration" at bounding box center [592, 73] width 49 height 10
type textarea "$color-background: #FFFFFF;"
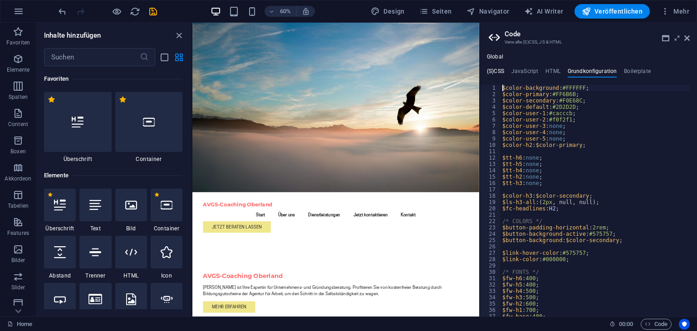
click at [491, 69] on h4 "(S)CSS" at bounding box center [495, 73] width 17 height 10
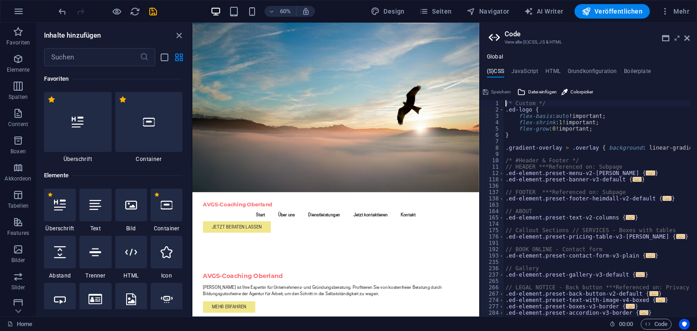
click at [690, 39] on aside "Code Verwalte (S)CSS, JS & HTML Global (S)CSS JavaScript HTML Grundkonfiguratio…" at bounding box center [588, 170] width 218 height 294
click at [688, 38] on icon at bounding box center [686, 37] width 5 height 7
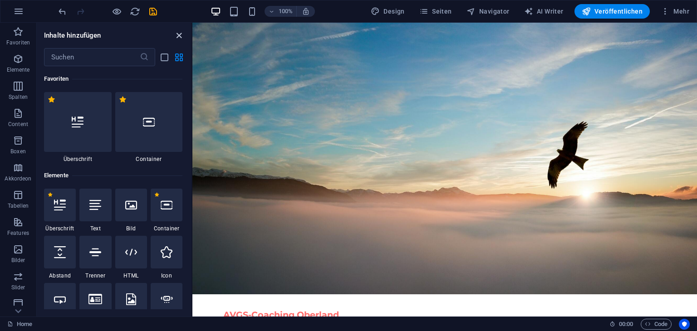
click at [178, 35] on icon "close panel" at bounding box center [179, 35] width 10 height 10
